Goal: Task Accomplishment & Management: Complete application form

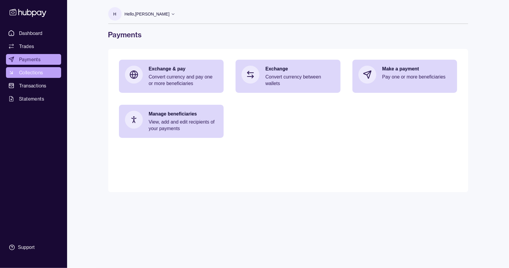
click at [45, 74] on link "Collections" at bounding box center [33, 72] width 55 height 11
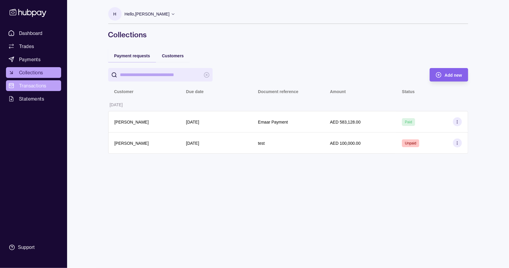
click at [38, 86] on span "Transactions" at bounding box center [32, 85] width 27 height 7
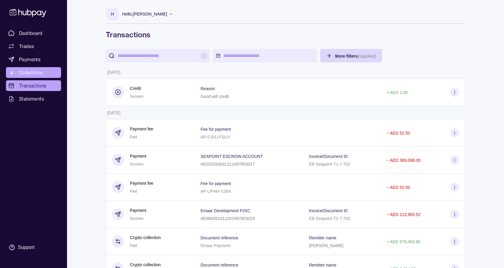
click at [33, 71] on span "Collections" at bounding box center [31, 72] width 24 height 7
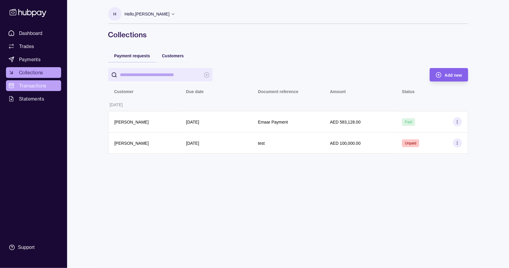
click at [43, 87] on span "Transactions" at bounding box center [32, 85] width 27 height 7
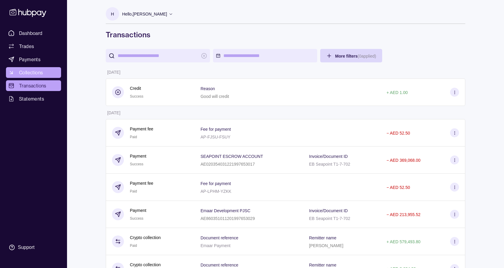
click at [34, 72] on span "Collections" at bounding box center [31, 72] width 24 height 7
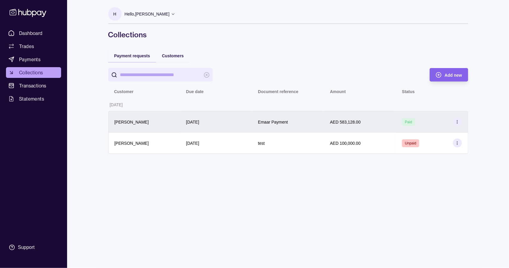
click at [455, 120] on icon at bounding box center [457, 122] width 4 height 4
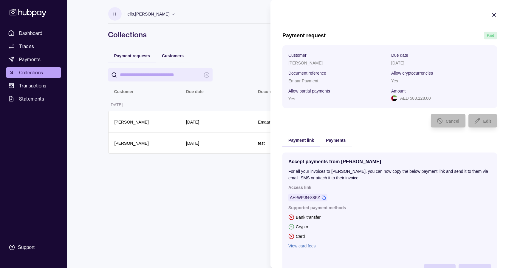
click at [492, 15] on icon "button" at bounding box center [493, 14] width 3 height 3
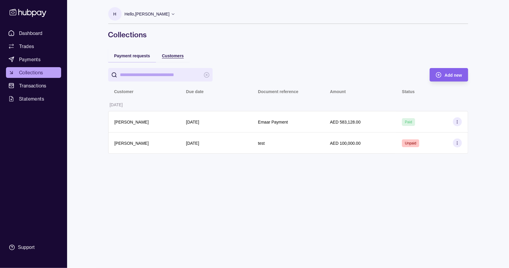
click at [166, 57] on span "Customers" at bounding box center [173, 55] width 22 height 5
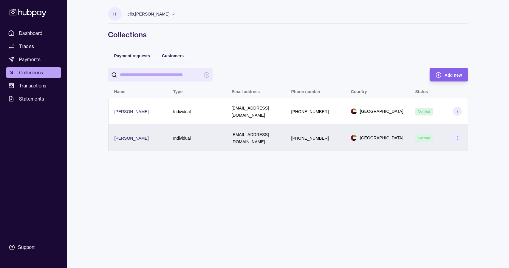
click at [458, 136] on icon at bounding box center [457, 138] width 4 height 4
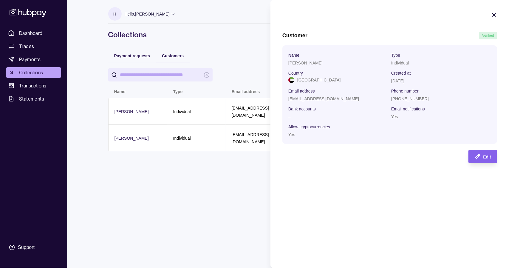
click at [494, 12] on icon "button" at bounding box center [494, 15] width 6 height 6
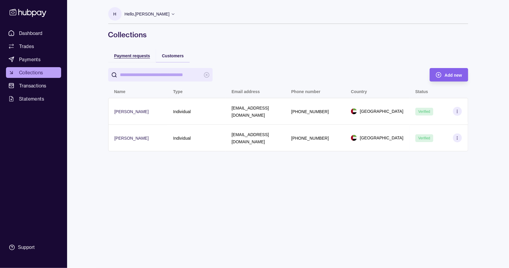
click at [137, 57] on span "Payment requests" at bounding box center [132, 55] width 36 height 5
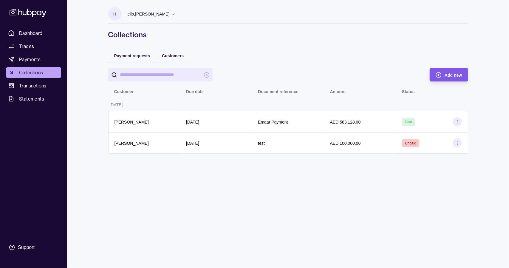
click at [449, 77] on div "Add new" at bounding box center [452, 74] width 17 height 7
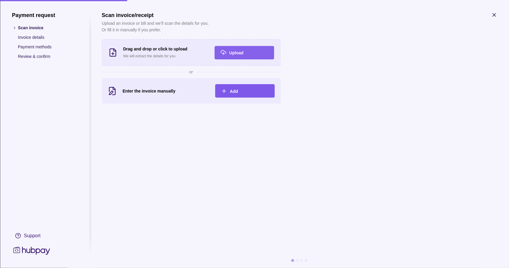
click at [247, 95] on div "Add" at bounding box center [240, 90] width 57 height 13
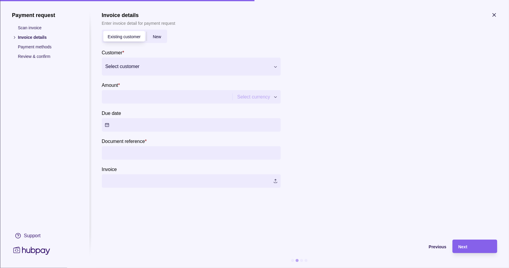
click at [205, 66] on div at bounding box center [187, 66] width 164 height 8
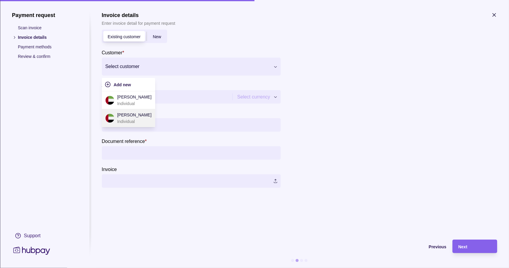
click at [143, 117] on p "[PERSON_NAME]" at bounding box center [134, 114] width 34 height 7
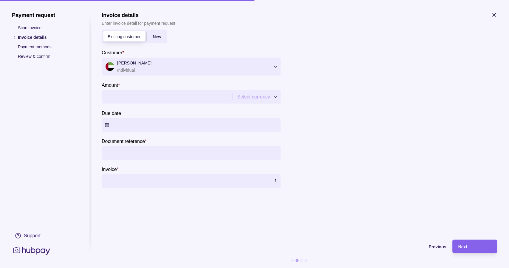
click at [146, 98] on input "Amount *" at bounding box center [166, 96] width 123 height 13
type input "*******"
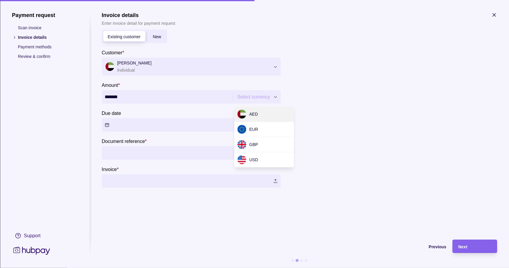
click at [267, 267] on div "Payment request Scan invoice Invoice details Payment methods Review & confirm S…" at bounding box center [254, 268] width 509 height 0
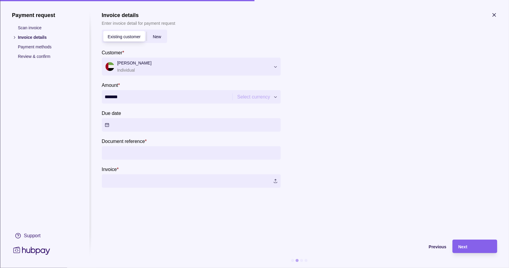
click at [340, 267] on div "Payment request Scan invoice Invoice details Payment methods Review & confirm S…" at bounding box center [254, 268] width 509 height 0
click at [495, 14] on icon "button" at bounding box center [494, 15] width 6 height 6
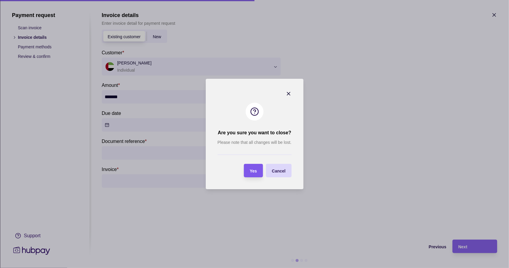
click at [256, 171] on span "Yes" at bounding box center [253, 170] width 7 height 5
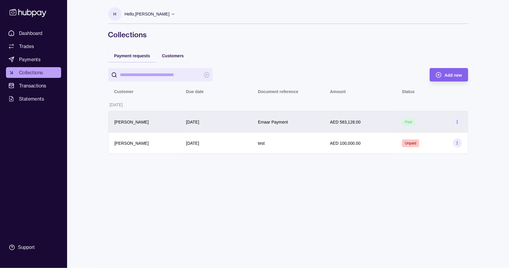
click at [386, 120] on div "AED 583,128.00" at bounding box center [360, 121] width 60 height 7
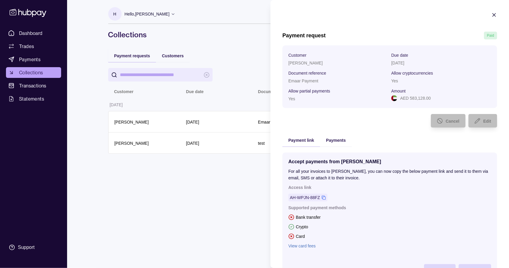
click at [491, 15] on icon "button" at bounding box center [494, 15] width 6 height 6
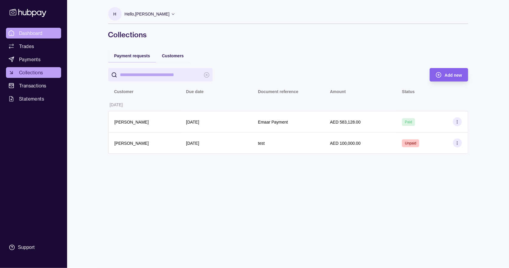
click at [30, 32] on span "Dashboard" at bounding box center [31, 33] width 24 height 7
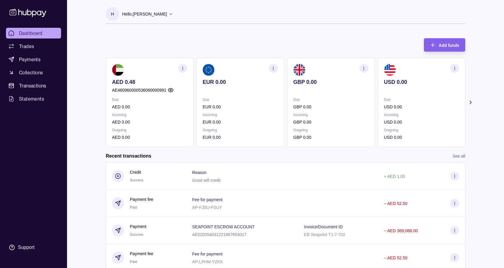
click at [473, 102] on icon at bounding box center [471, 102] width 6 height 6
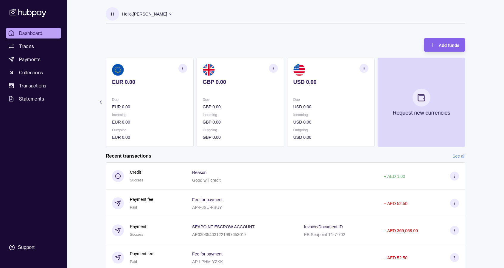
click at [100, 102] on icon at bounding box center [100, 102] width 1 height 3
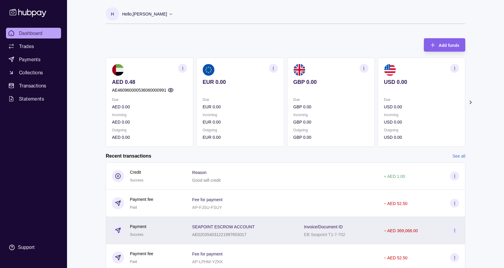
scroll to position [49, 0]
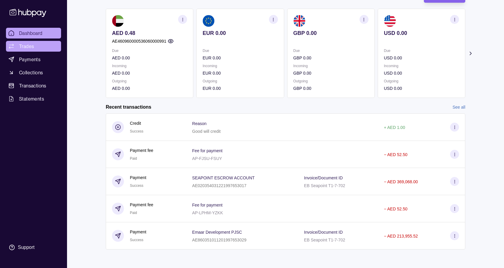
click at [30, 48] on span "Trades" at bounding box center [26, 46] width 15 height 7
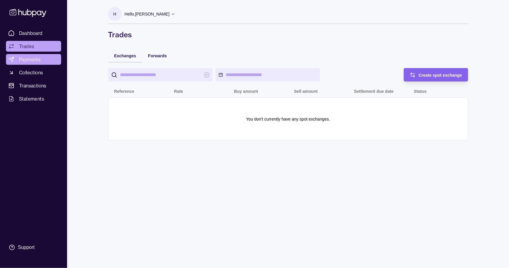
click at [29, 60] on span "Payments" at bounding box center [29, 59] width 21 height 7
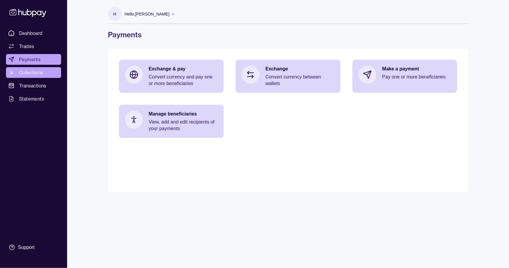
click at [35, 73] on span "Collections" at bounding box center [31, 72] width 24 height 7
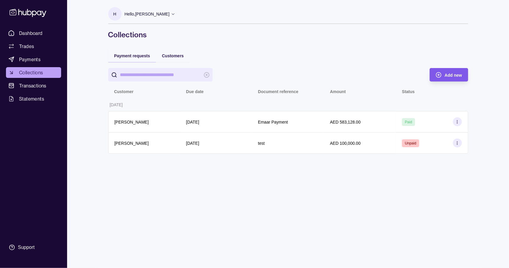
click at [449, 76] on span "Add new" at bounding box center [452, 75] width 17 height 5
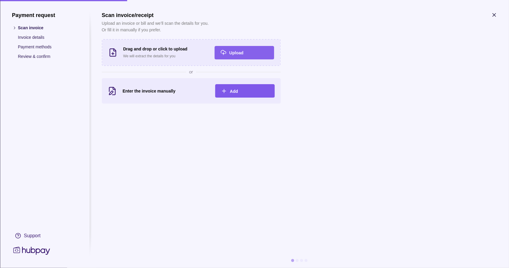
click at [241, 92] on div "Add" at bounding box center [249, 90] width 39 height 7
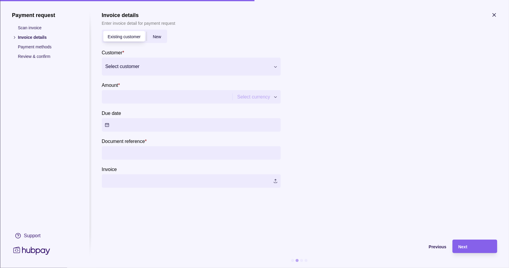
click at [270, 67] on div "Select customer" at bounding box center [186, 67] width 168 height 10
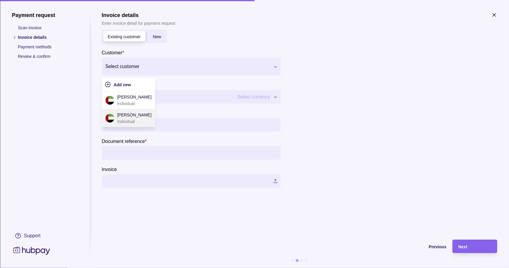
click at [129, 117] on p "[PERSON_NAME]" at bounding box center [134, 114] width 34 height 7
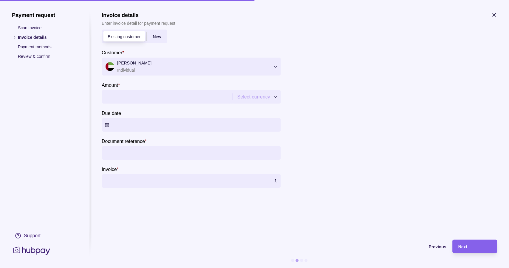
click at [179, 100] on input "Amount *" at bounding box center [166, 96] width 123 height 13
click at [254, 267] on div "Payment request Scan invoice Invoice details Payment methods Review & confirm S…" at bounding box center [254, 268] width 509 height 0
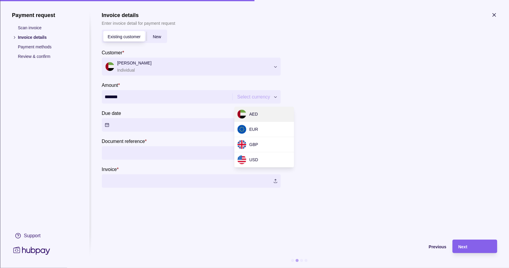
type input "**********"
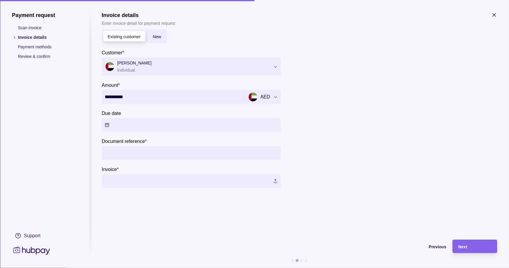
click at [133, 124] on button "Due date" at bounding box center [191, 124] width 179 height 13
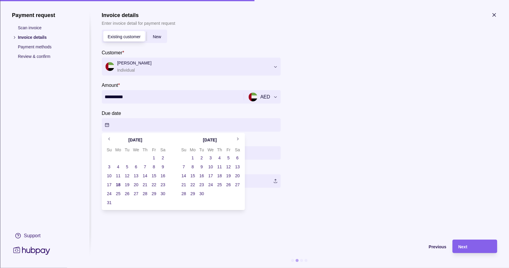
click at [117, 184] on button "18" at bounding box center [118, 184] width 8 height 8
click at [206, 244] on div "Previous" at bounding box center [274, 246] width 345 height 7
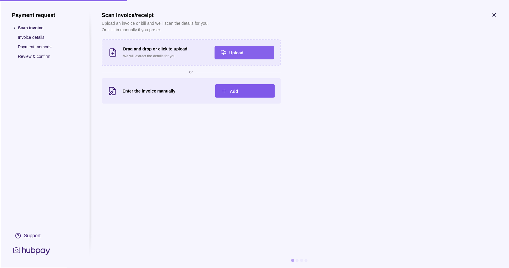
click at [237, 89] on span "Add" at bounding box center [234, 91] width 8 height 5
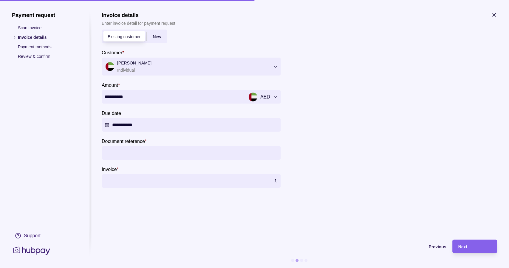
click at [159, 220] on section "**********" at bounding box center [299, 122] width 395 height 221
click at [129, 153] on input "Document reference *" at bounding box center [191, 152] width 173 height 13
type input "*"
click at [187, 153] on input "**********" at bounding box center [191, 152] width 173 height 13
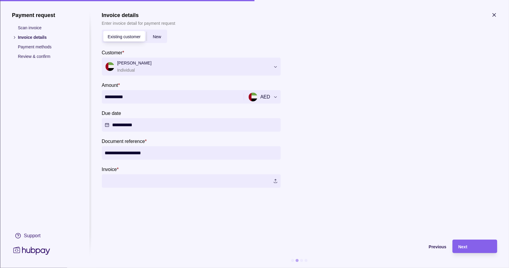
click at [187, 153] on input "**********" at bounding box center [191, 152] width 173 height 13
click at [156, 181] on label at bounding box center [191, 180] width 179 height 13
click at [186, 154] on input "**********" at bounding box center [191, 152] width 173 height 13
type input "**********"
click at [478, 248] on div "Next" at bounding box center [474, 246] width 33 height 7
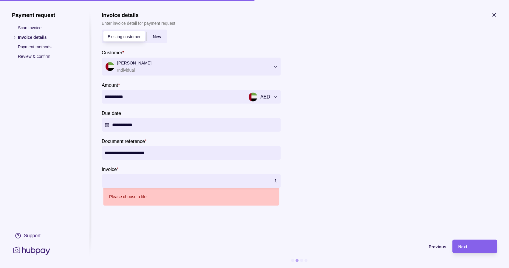
click at [359, 193] on div at bounding box center [406, 115] width 179 height 182
